Goal: Information Seeking & Learning: Learn about a topic

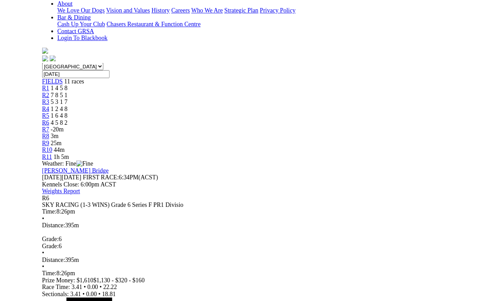
scroll to position [215, 0]
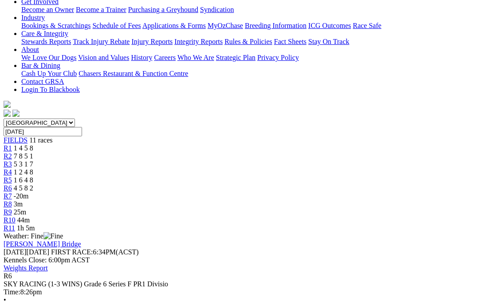
scroll to position [170, 0]
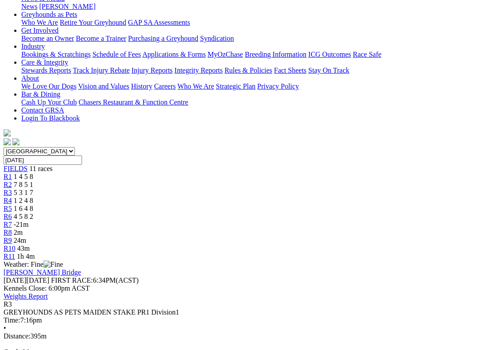
scroll to position [155, 0]
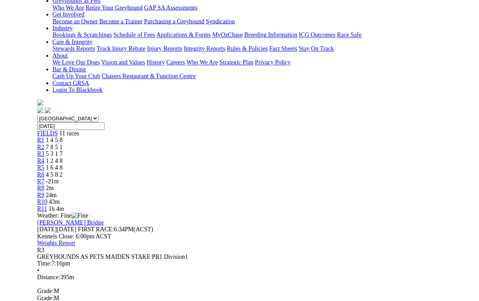
scroll to position [0, 0]
